Goal: Task Accomplishment & Management: Manage account settings

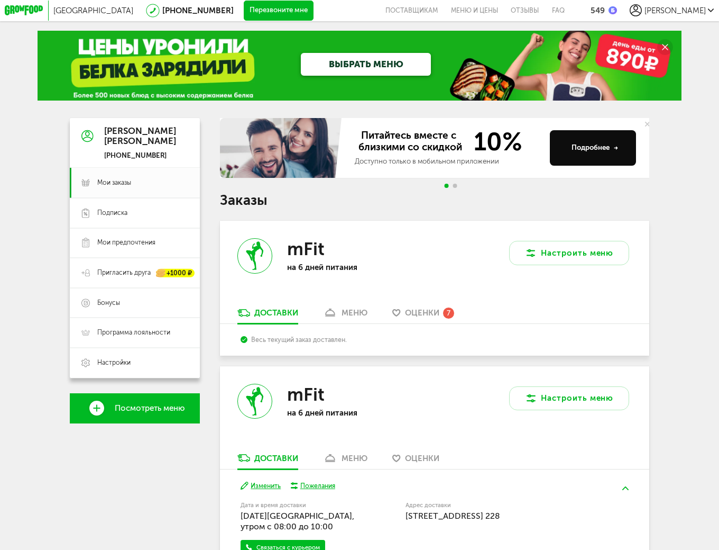
click at [429, 315] on span "Оценки" at bounding box center [422, 313] width 34 height 10
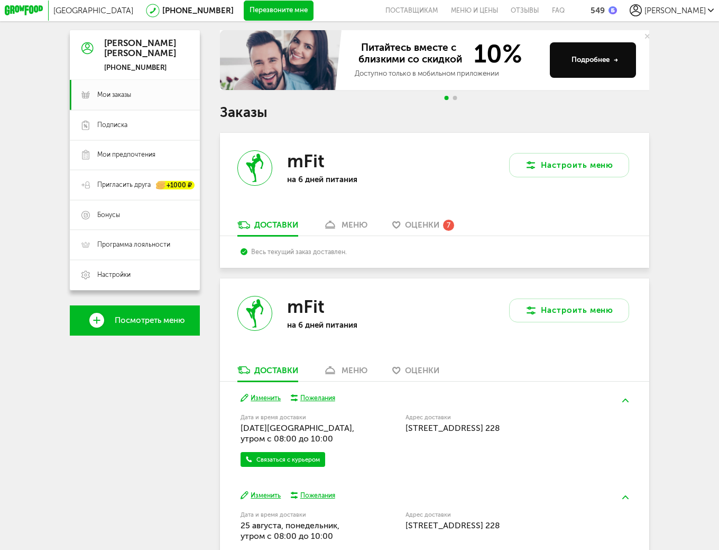
scroll to position [176, 0]
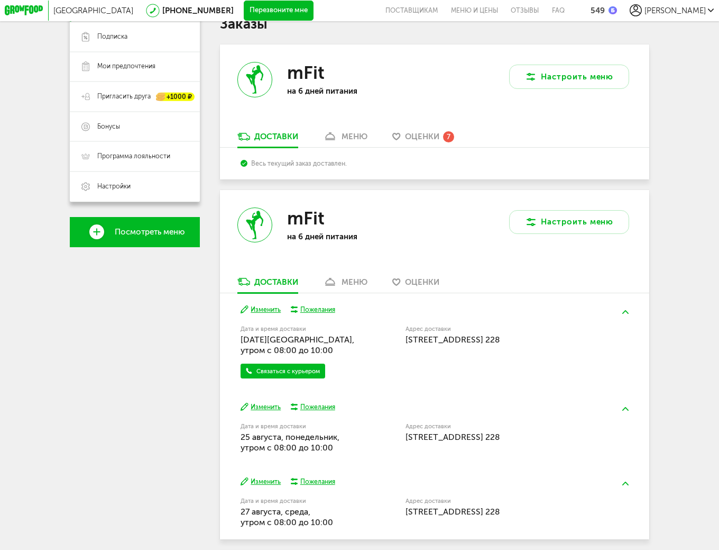
click at [280, 310] on button "Изменить" at bounding box center [261, 310] width 41 height 10
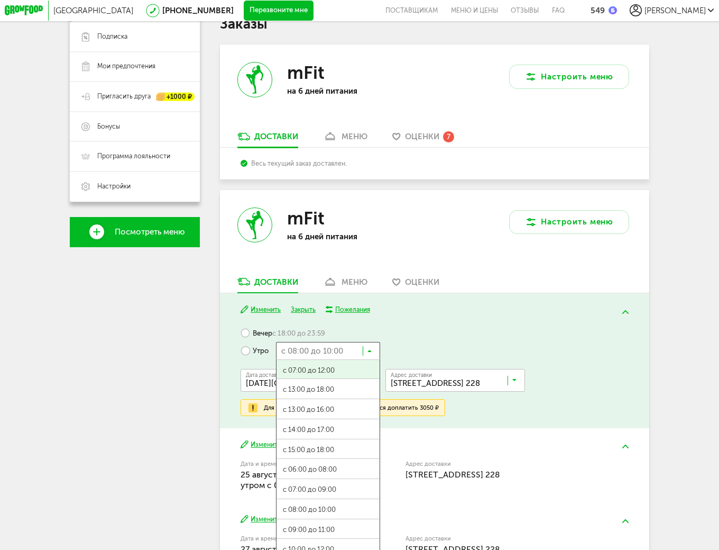
click at [376, 355] on input "Search for option" at bounding box center [328, 350] width 104 height 17
click at [441, 335] on div "Вечер с 18:00 до 23:59 Утро с 08:00 до 10:00 Загрузка... с 07:00 до 12:00 с 13:…" at bounding box center [435, 370] width 388 height 92
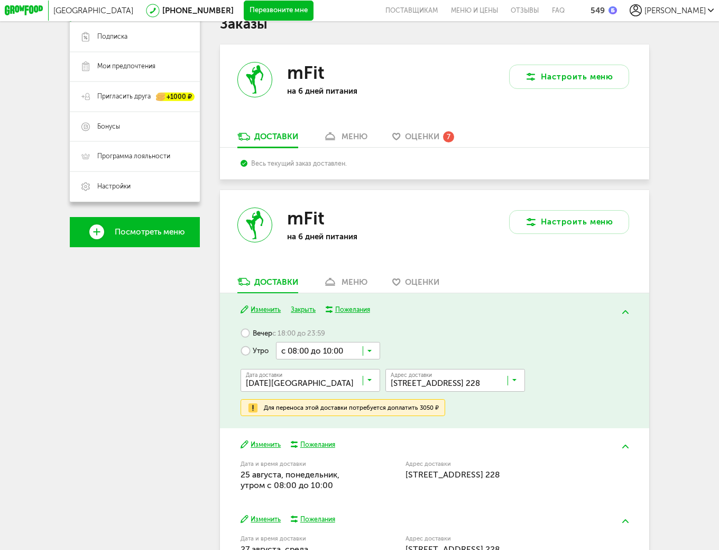
click at [309, 314] on button "Закрыть" at bounding box center [303, 310] width 25 height 10
